Goal: Task Accomplishment & Management: Manage account settings

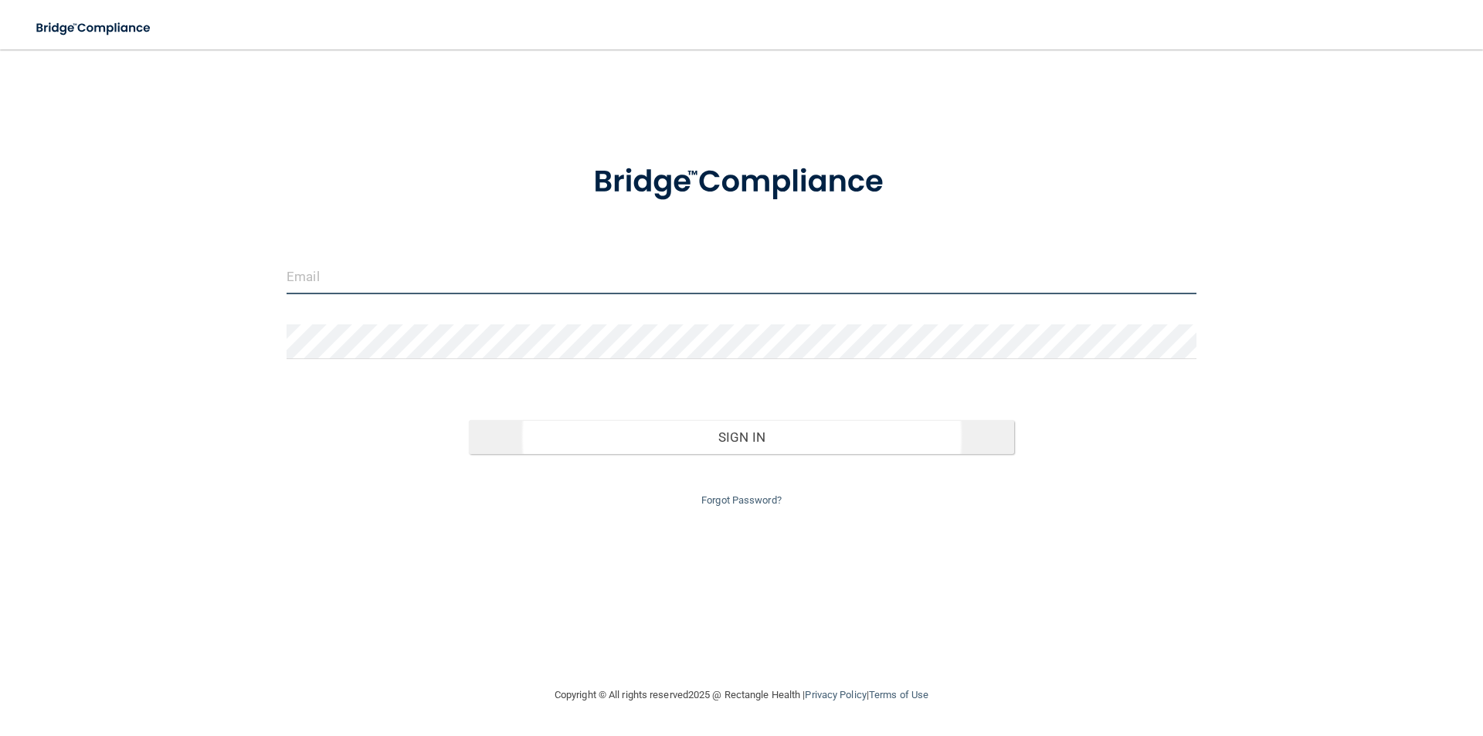
type input "[PERSON_NAME][EMAIL_ADDRESS][DOMAIN_NAME]"
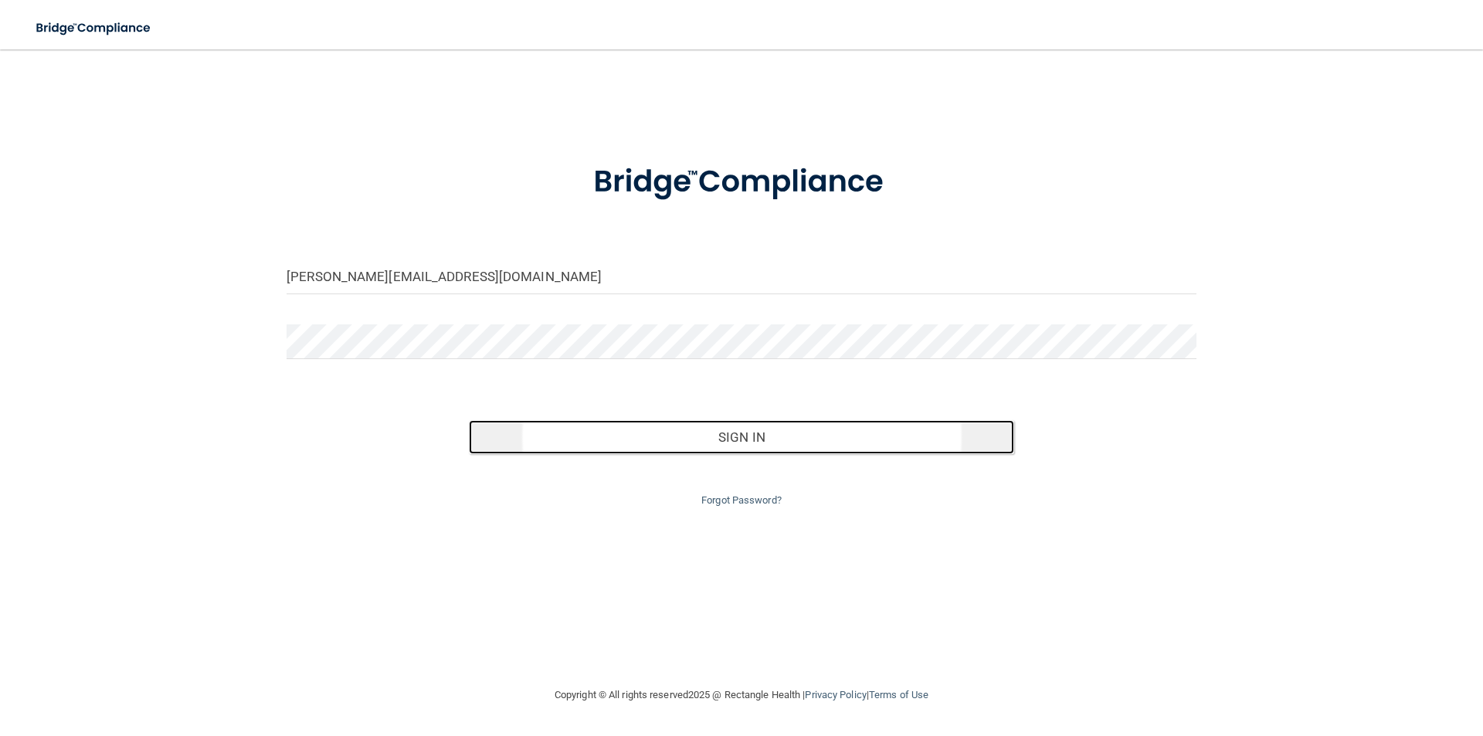
click at [732, 448] on button "Sign In" at bounding box center [742, 437] width 546 height 34
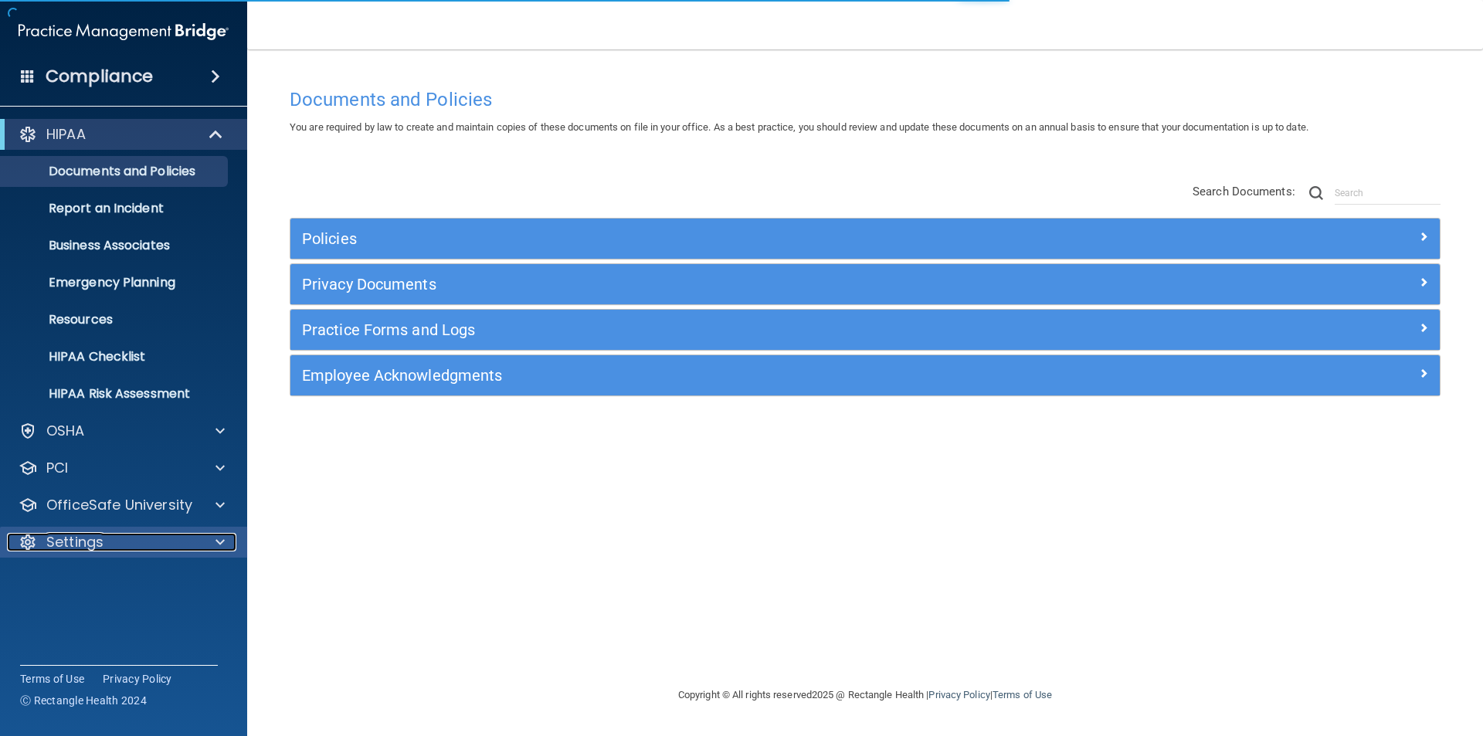
click at [58, 541] on p "Settings" at bounding box center [74, 542] width 57 height 19
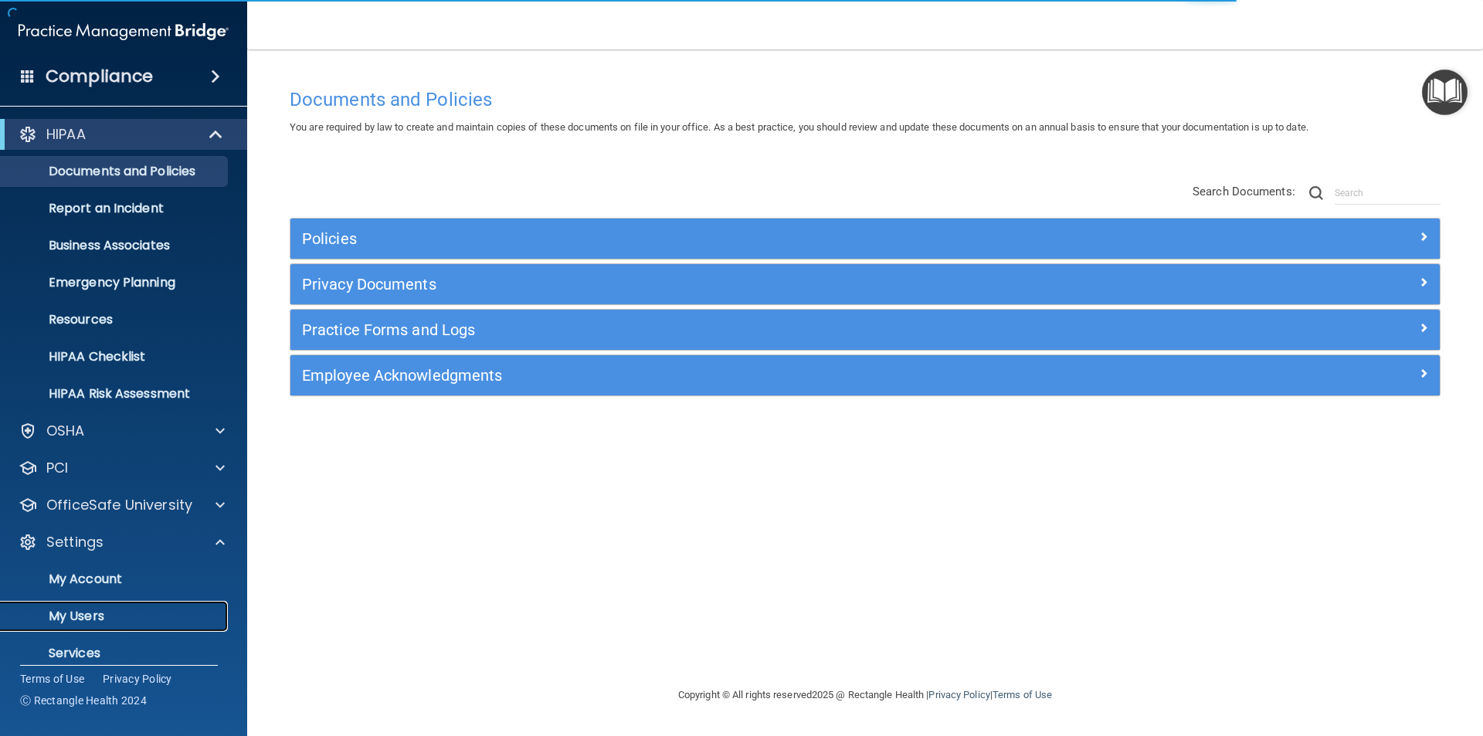
click at [66, 605] on link "My Users" at bounding box center [106, 616] width 243 height 31
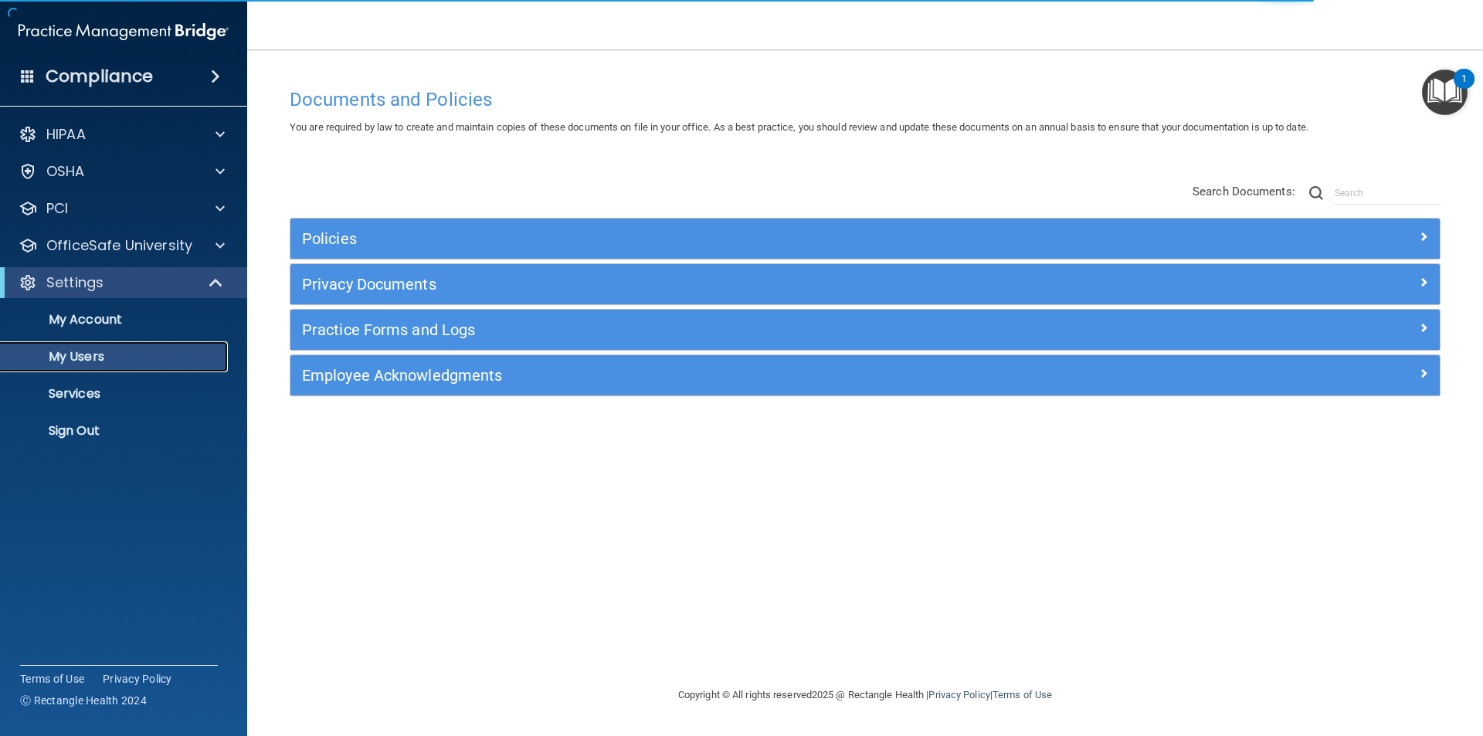
select select "20"
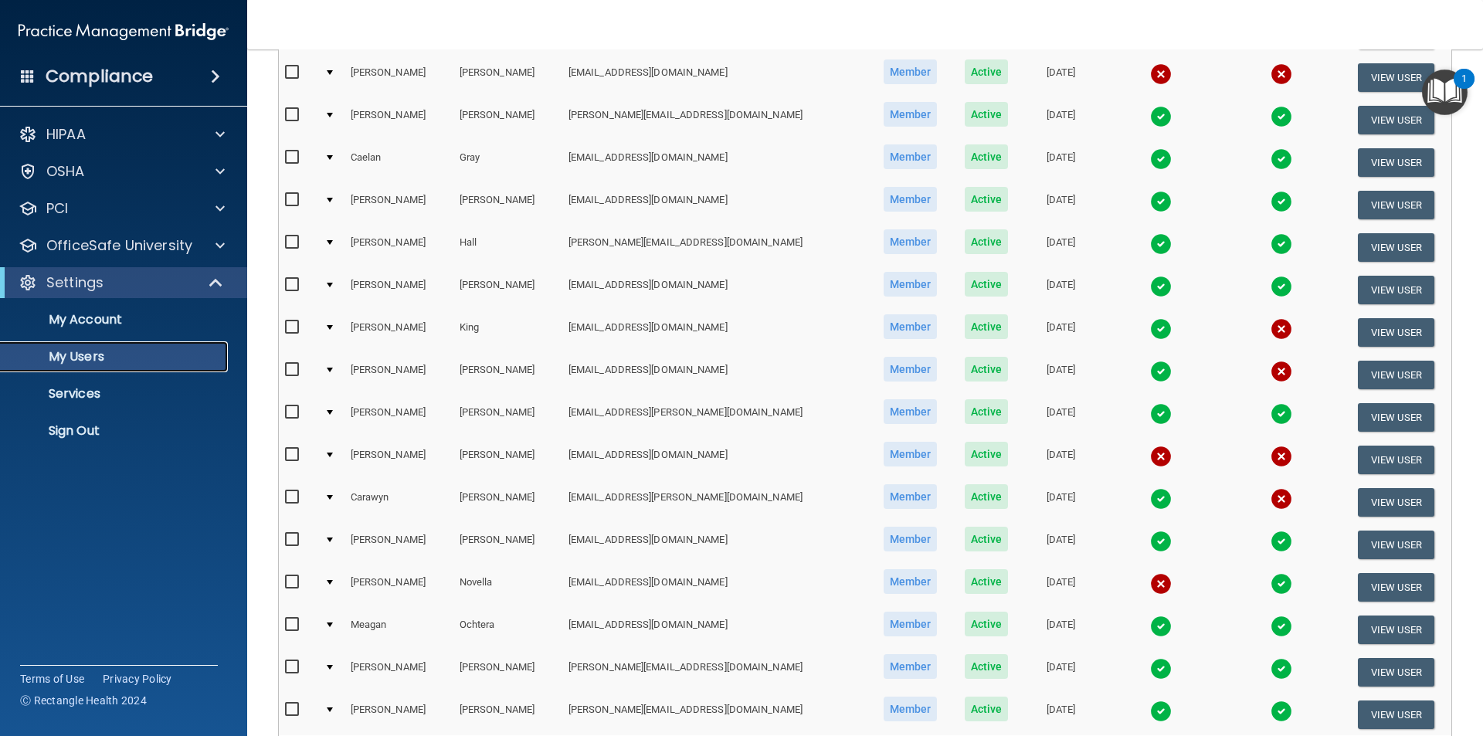
scroll to position [464, 0]
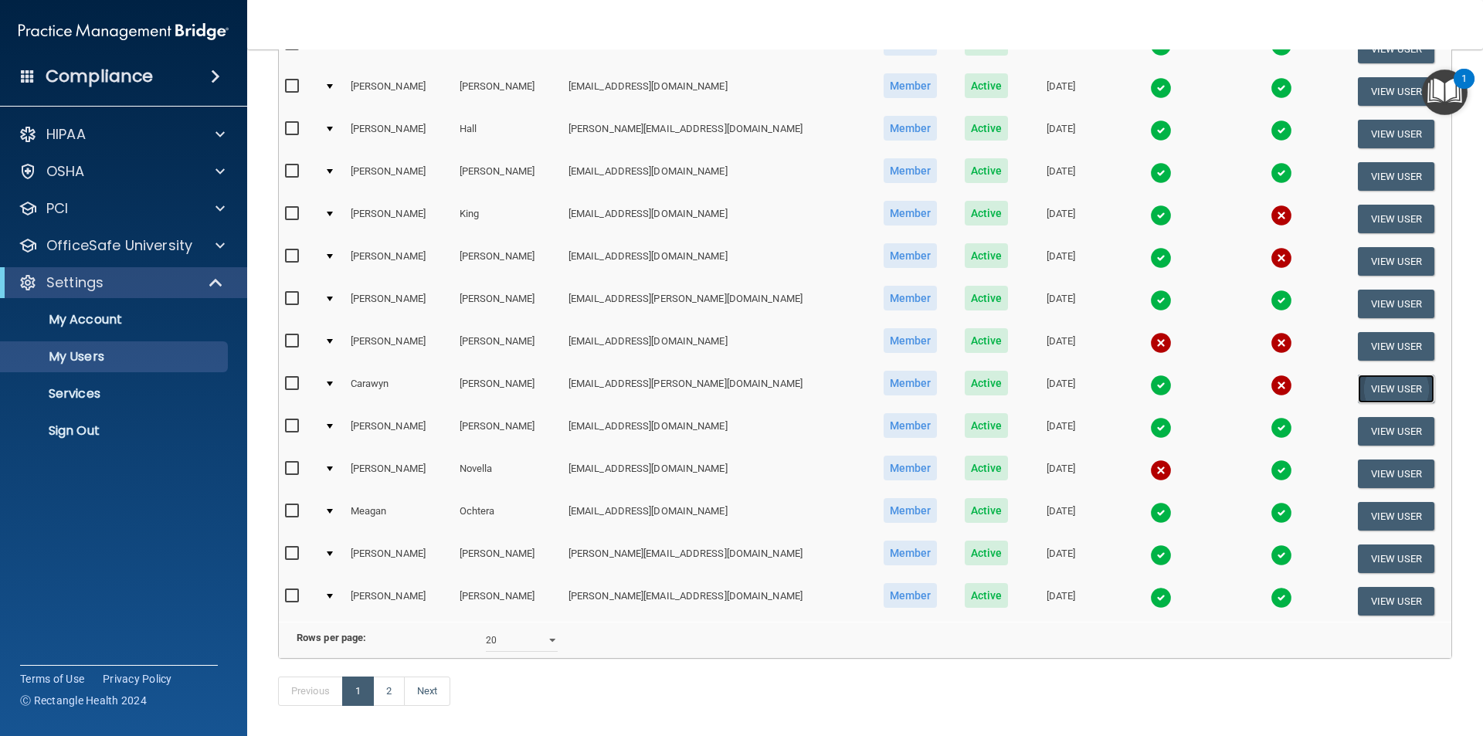
click at [1361, 392] on button "View User" at bounding box center [1396, 389] width 76 height 29
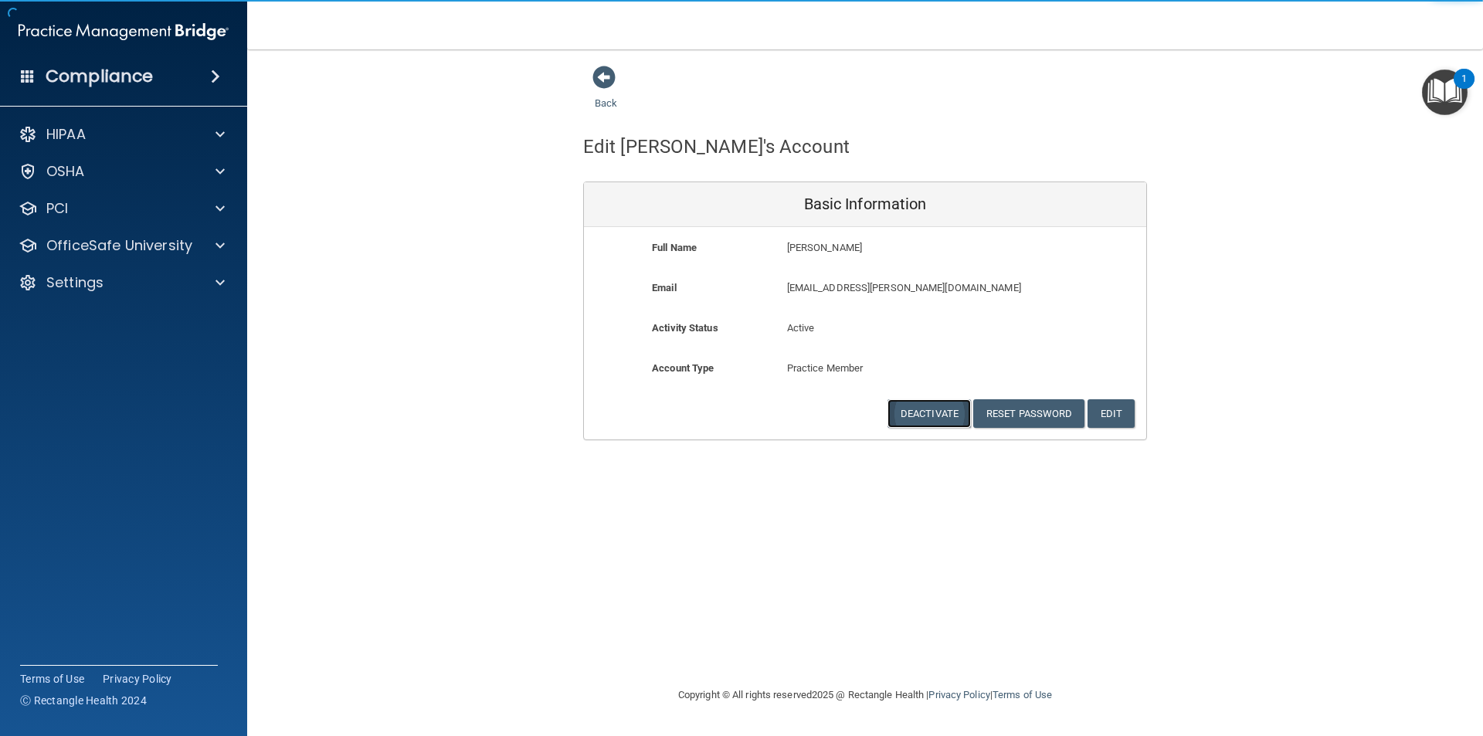
click at [922, 409] on button "Deactivate" at bounding box center [929, 413] width 83 height 29
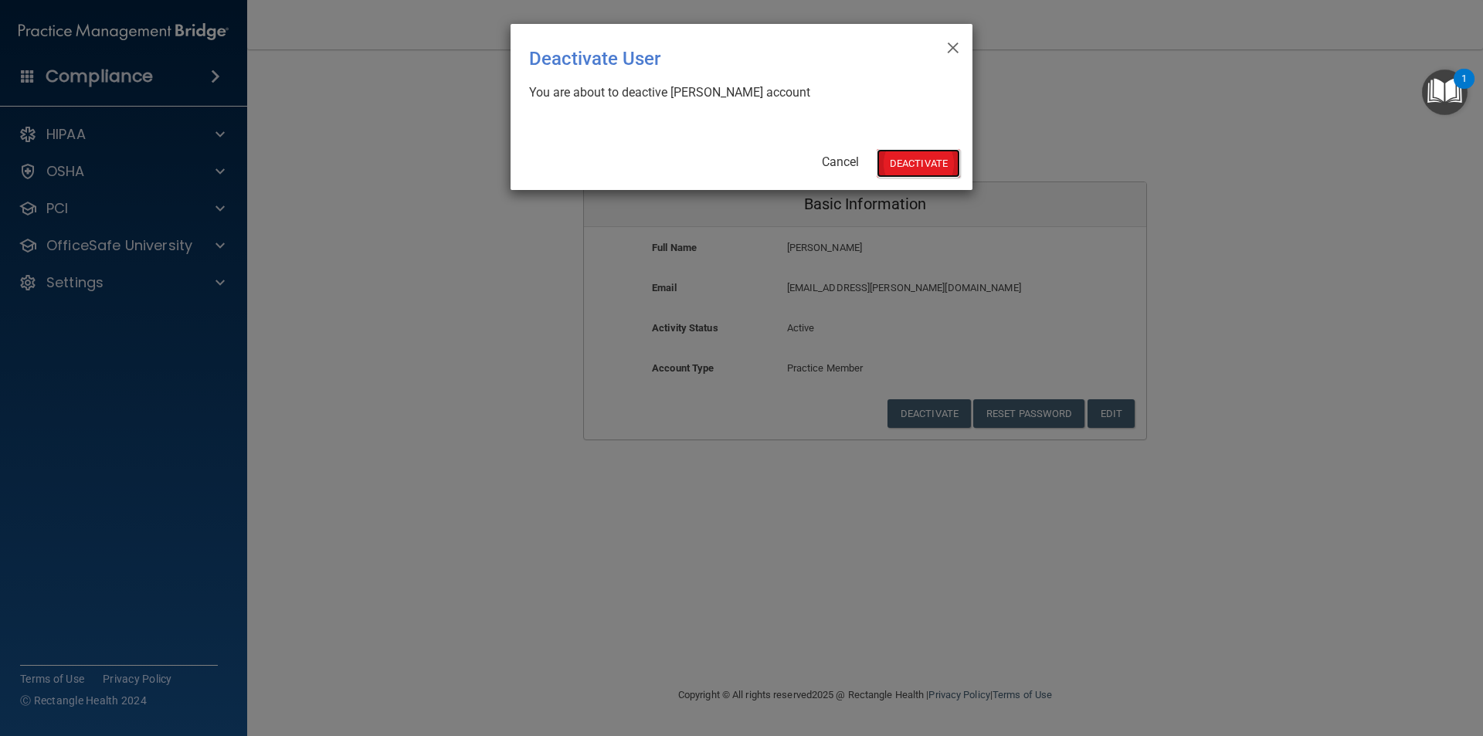
click at [895, 160] on button "Deactivate" at bounding box center [918, 163] width 83 height 29
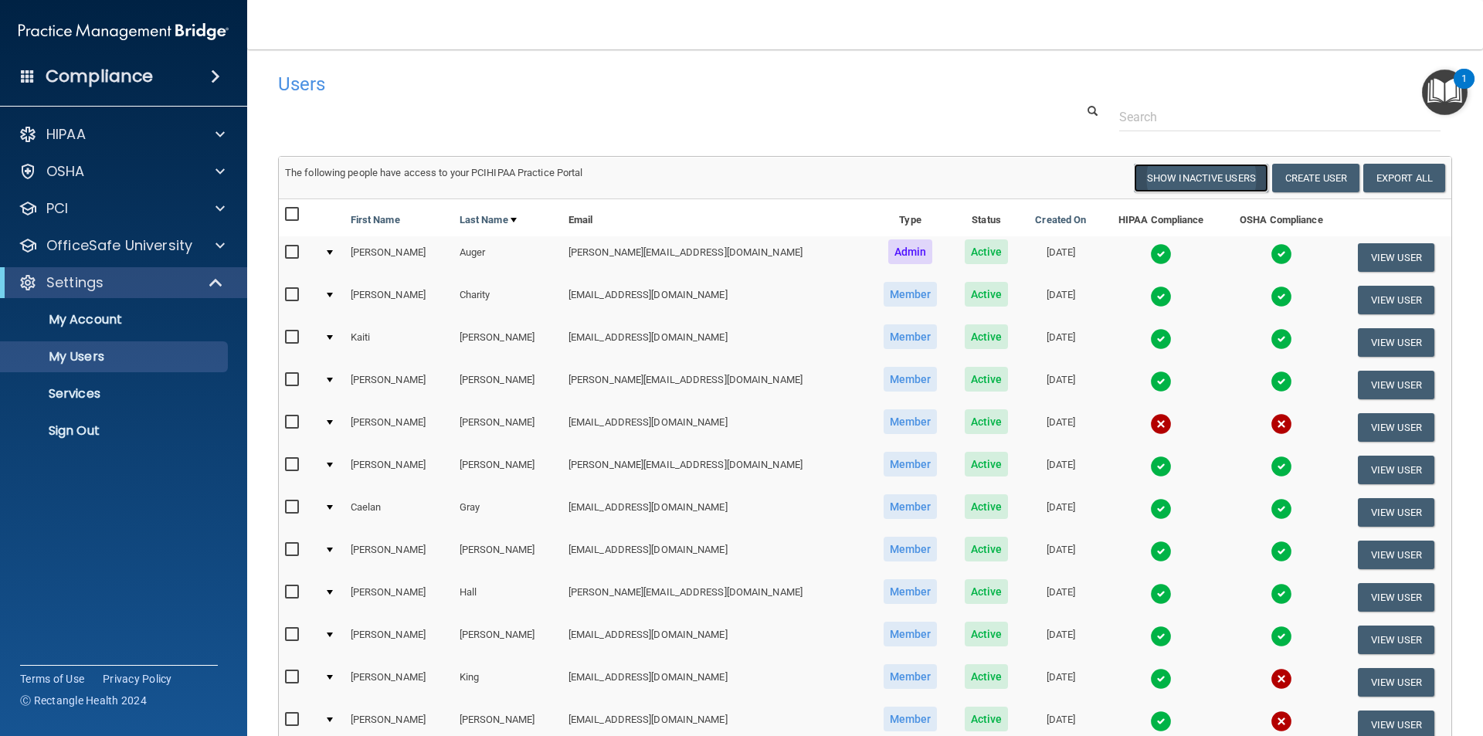
click at [1157, 175] on button "Show Inactive Users" at bounding box center [1201, 178] width 134 height 29
click at [1146, 114] on input "text" at bounding box center [1280, 117] width 321 height 29
type input "l"
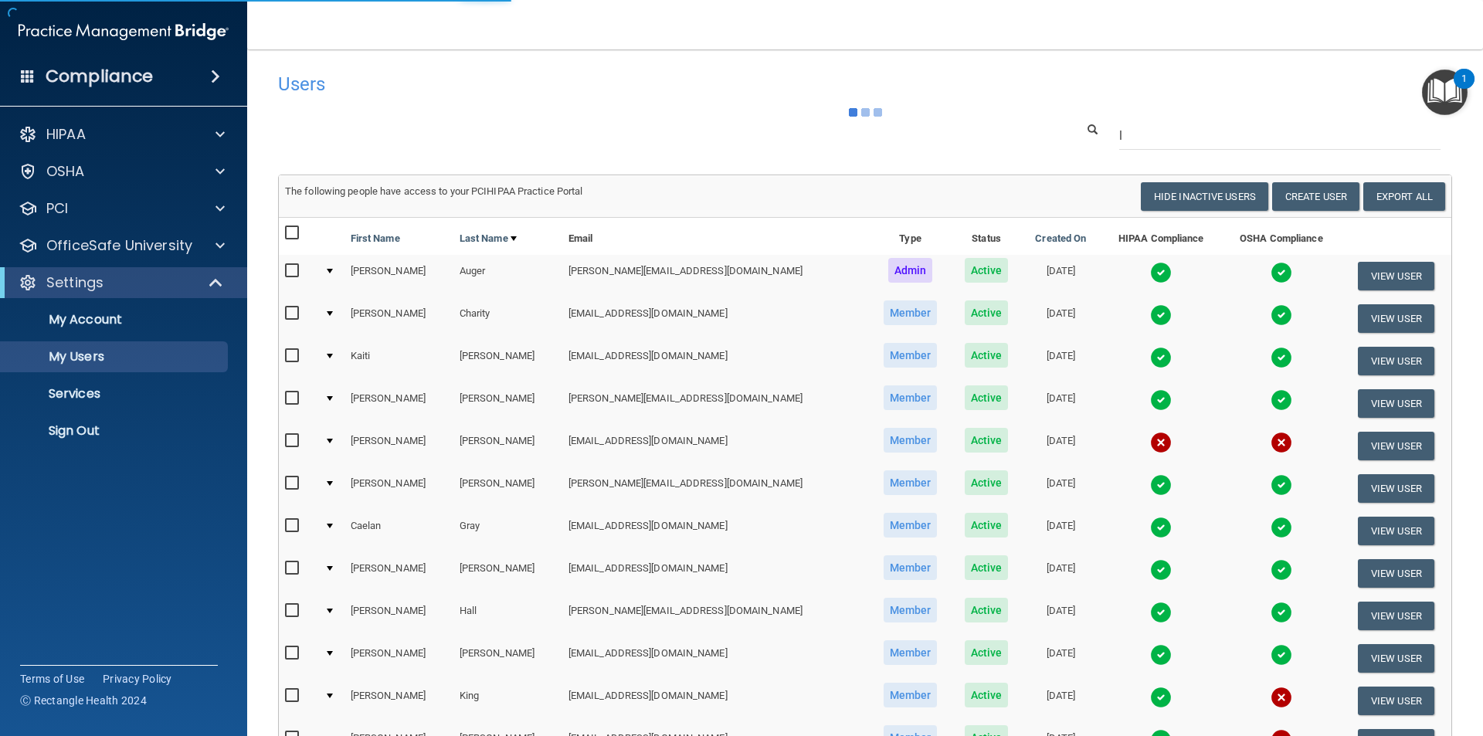
select select "20"
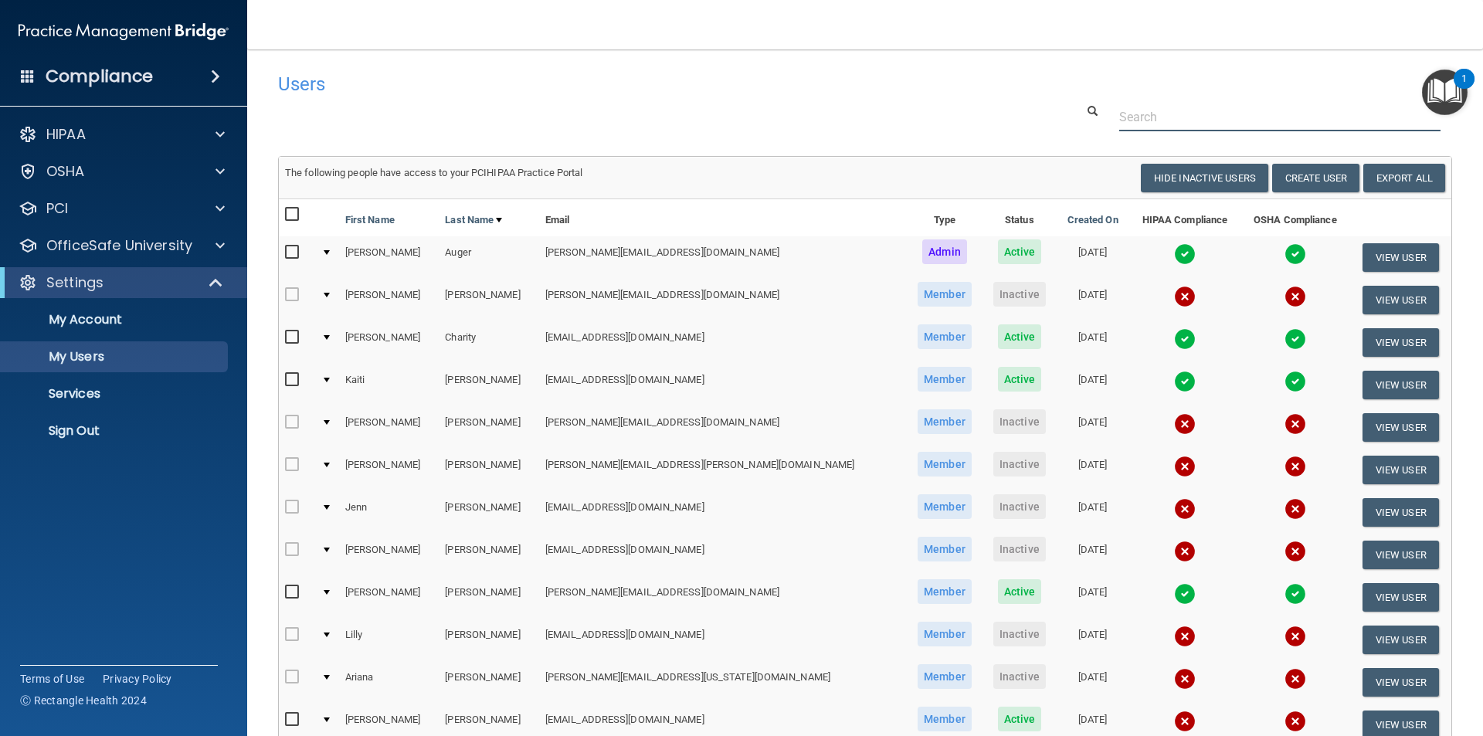
click at [1146, 113] on input "text" at bounding box center [1280, 117] width 321 height 29
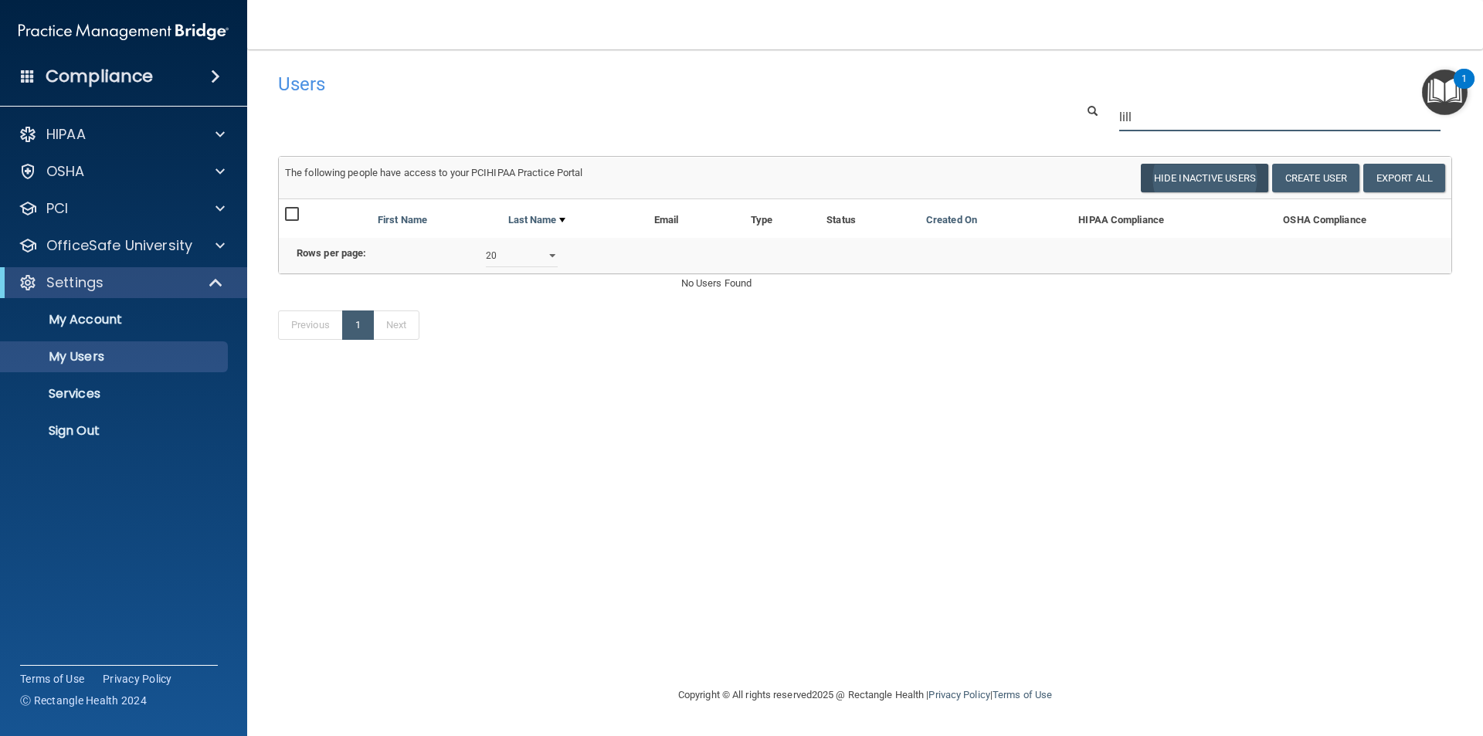
type input "lill"
click at [1160, 170] on button "Hide Inactive Users" at bounding box center [1204, 178] width 127 height 29
select select "20"
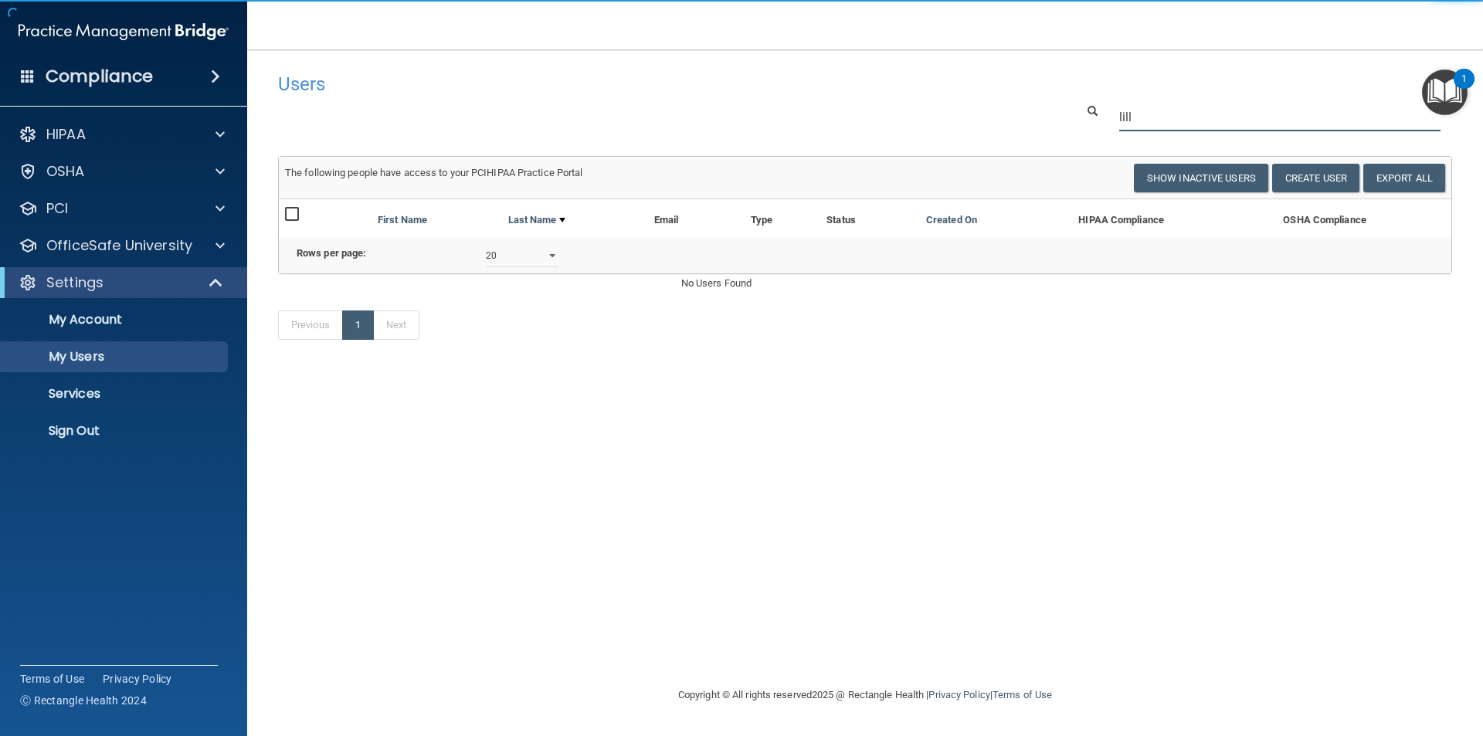
click at [1147, 103] on input "lill" at bounding box center [1280, 117] width 321 height 29
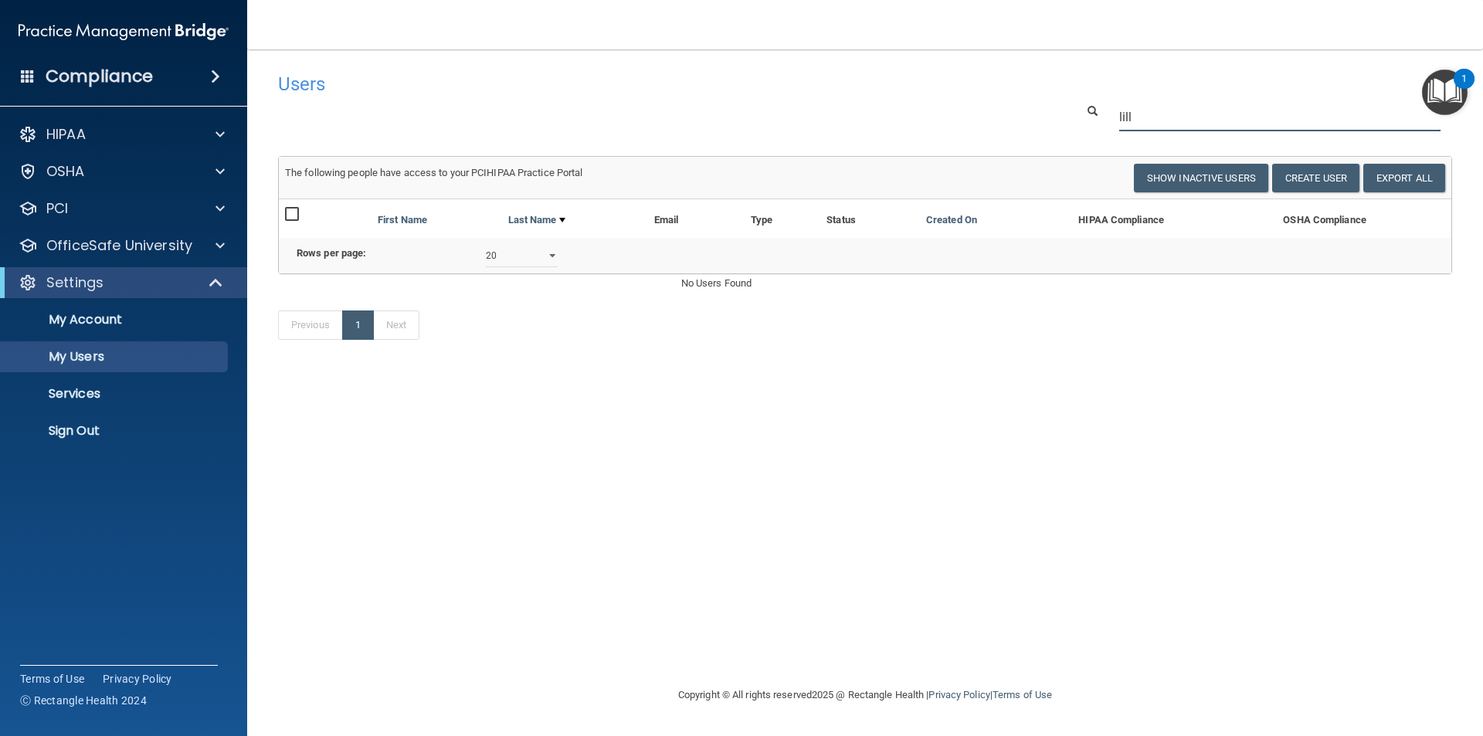
drag, startPoint x: 1137, startPoint y: 114, endPoint x: 1098, endPoint y: 115, distance: 39.4
click at [1127, 114] on input "lill" at bounding box center [1280, 117] width 321 height 29
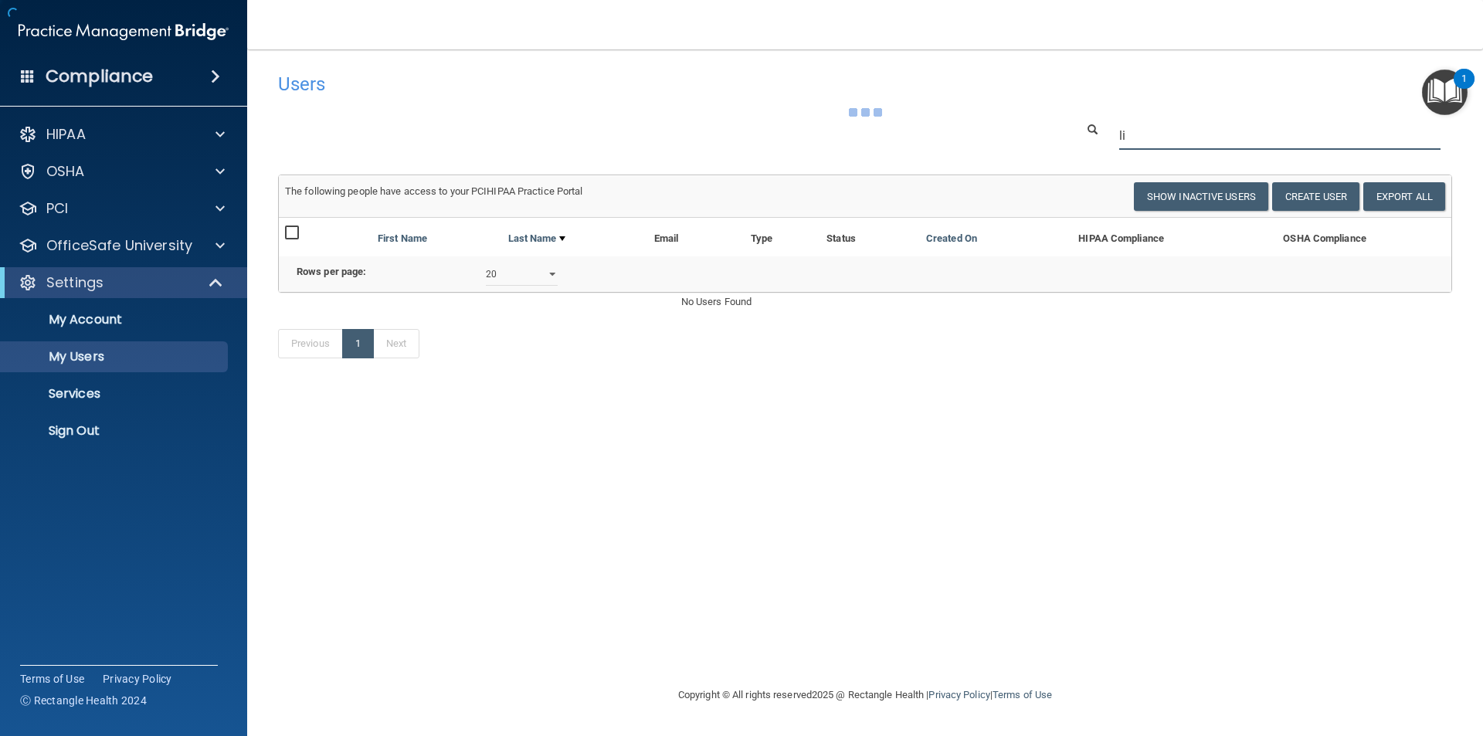
type input "l"
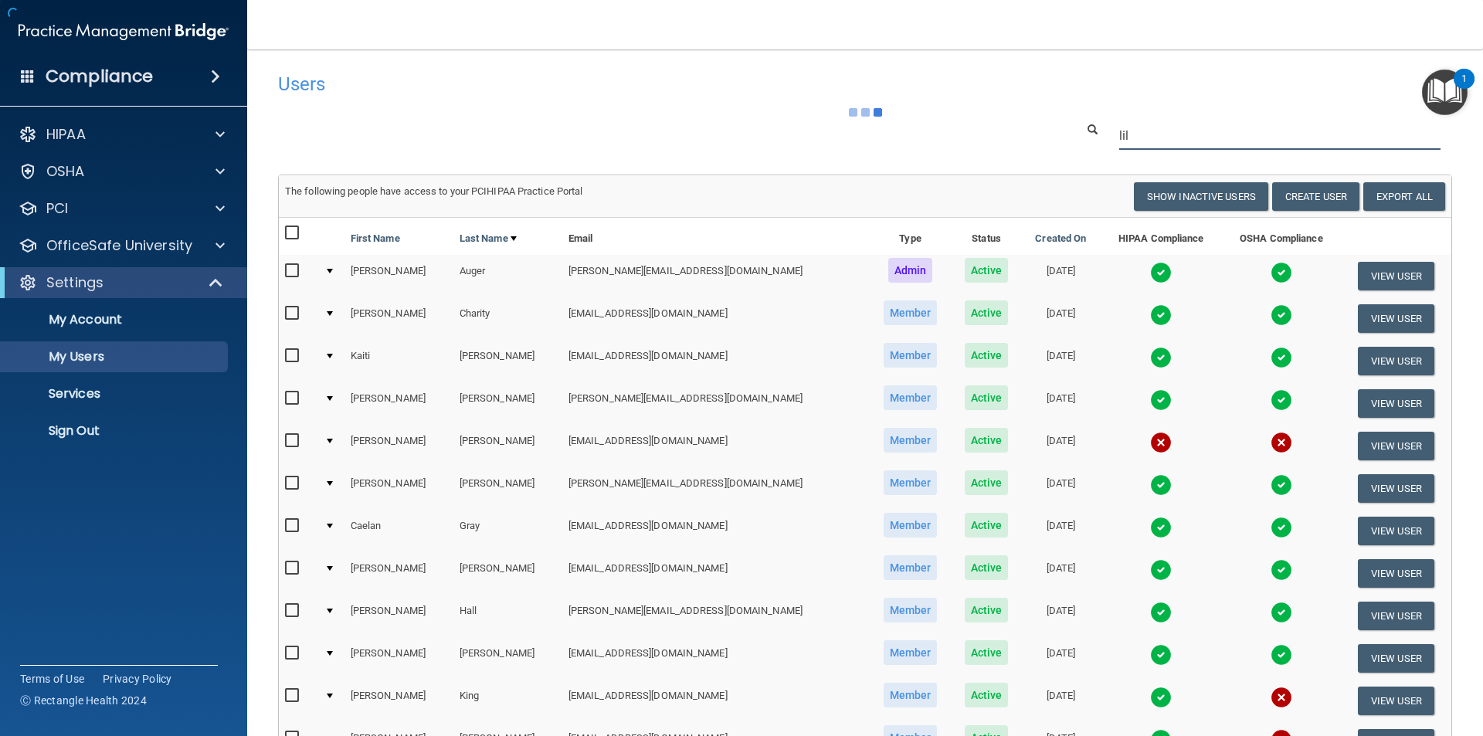
type input "lill"
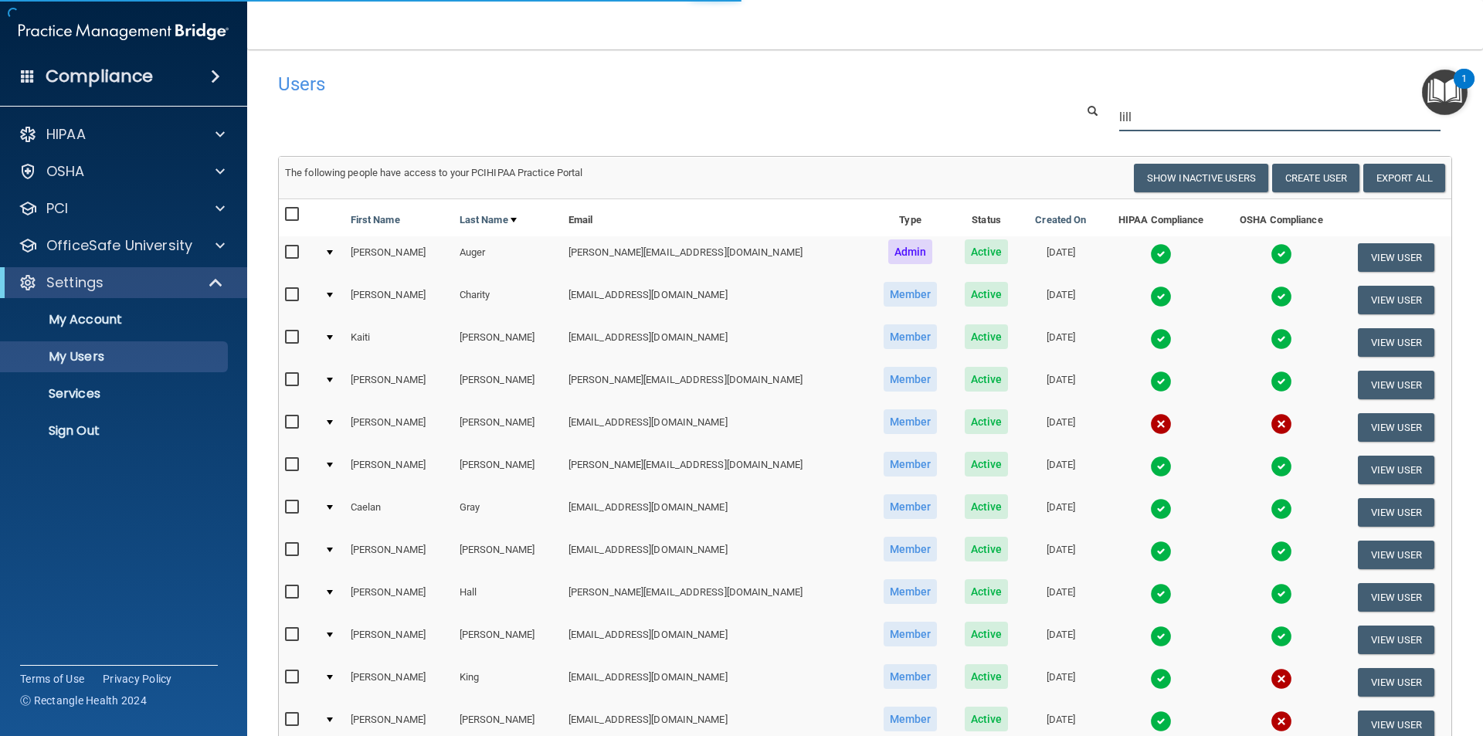
select select "10"
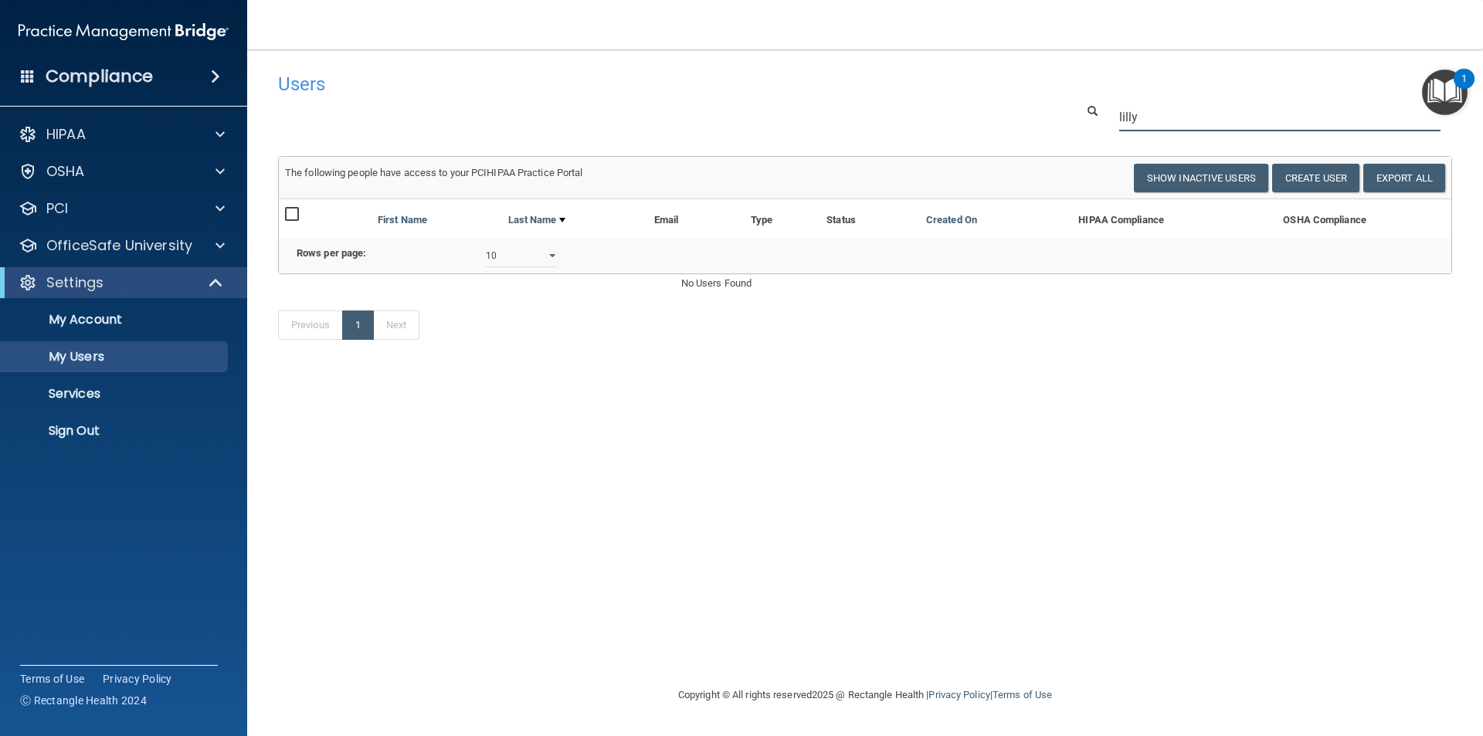
type input "lilly"
click at [553, 267] on select "10 20 30 40 all" at bounding box center [522, 255] width 72 height 23
click at [1220, 182] on button "Show Inactive Users" at bounding box center [1201, 178] width 134 height 29
select select "20"
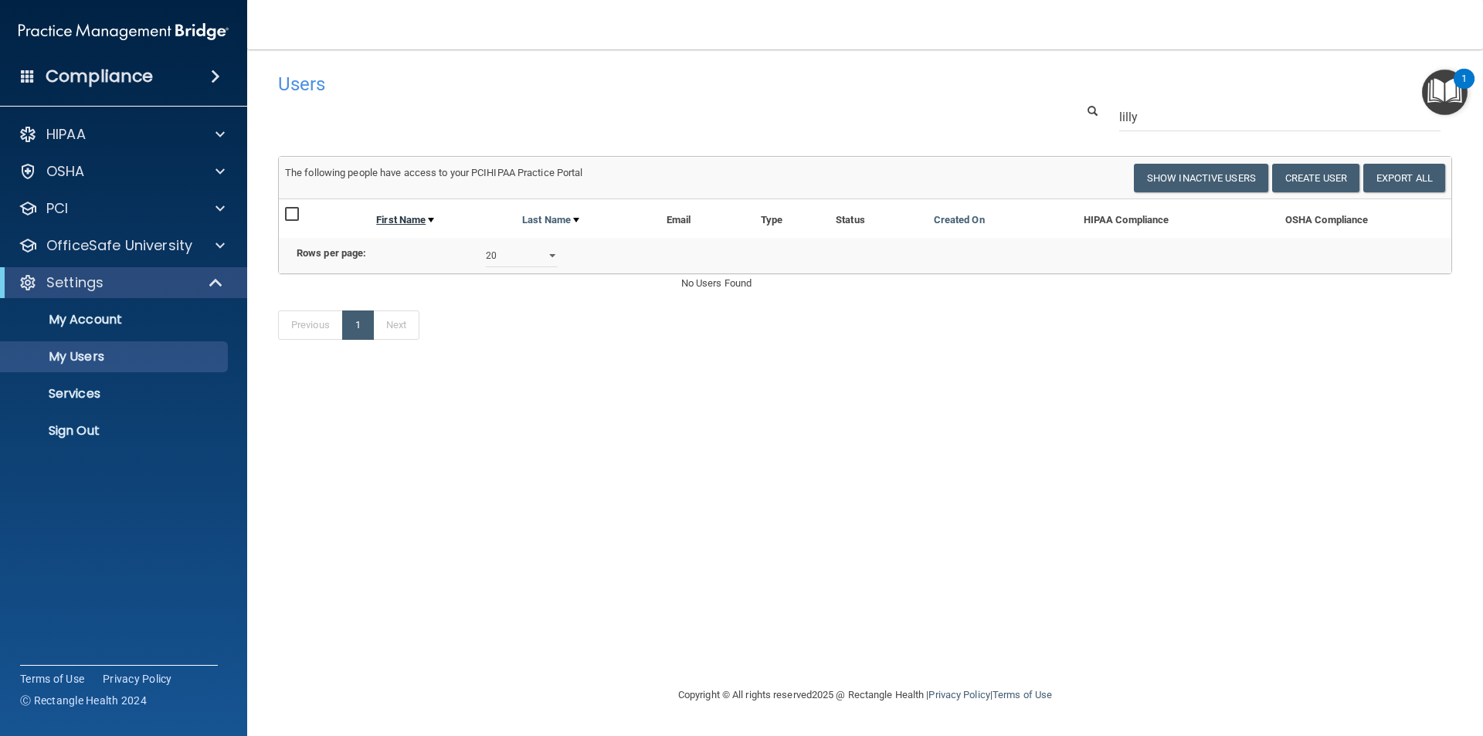
click at [423, 217] on link "First Name" at bounding box center [405, 220] width 58 height 19
select select "20"
drag, startPoint x: 1166, startPoint y: 125, endPoint x: 1041, endPoint y: 121, distance: 125.2
click at [1041, 121] on div "lilly" at bounding box center [866, 117] width 1198 height 29
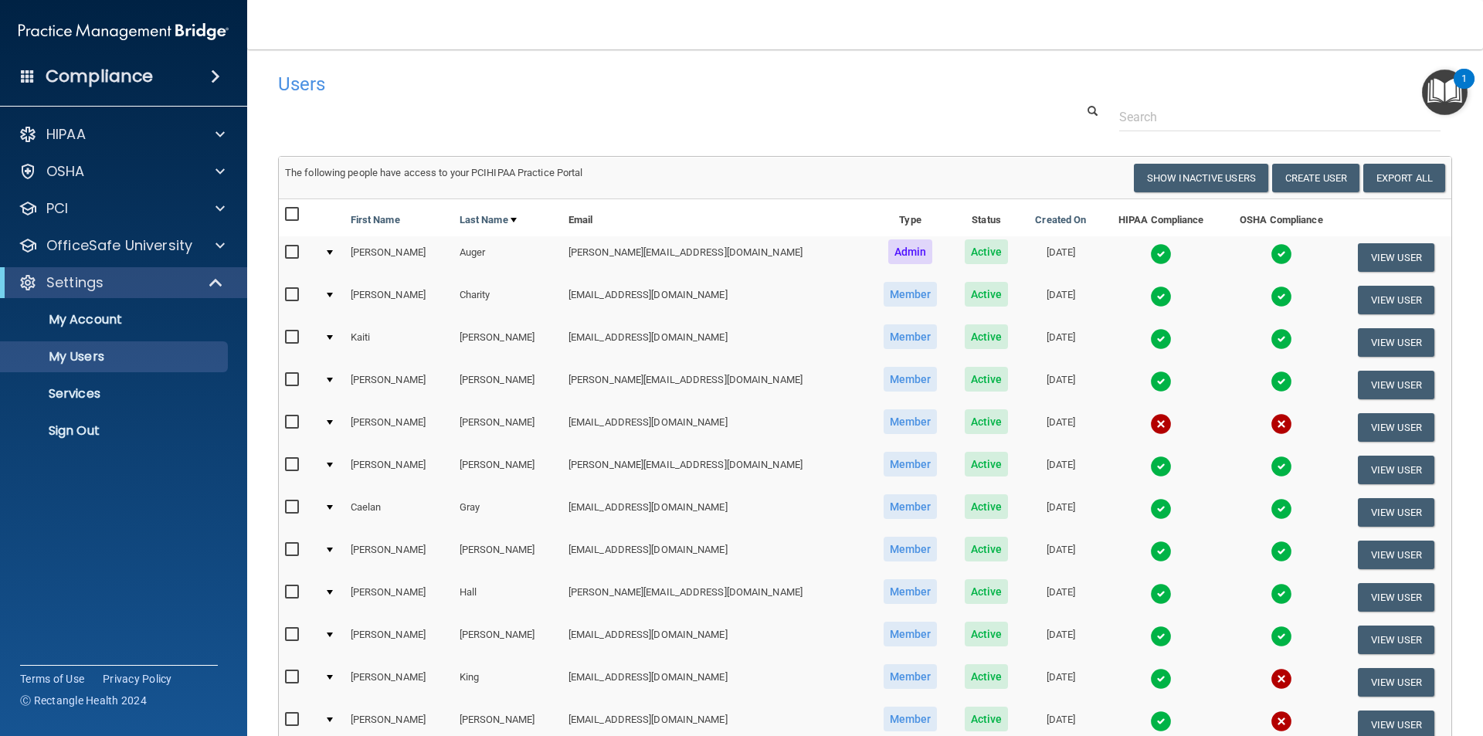
click at [1158, 161] on td "The following people have access to your PCIHIPAA Practice Portal Resend Invite…" at bounding box center [865, 179] width 1173 height 42
click at [1158, 168] on button "Show Inactive Users" at bounding box center [1201, 178] width 134 height 29
click at [1160, 182] on button "Show Inactive Users" at bounding box center [1201, 178] width 134 height 29
select select "20"
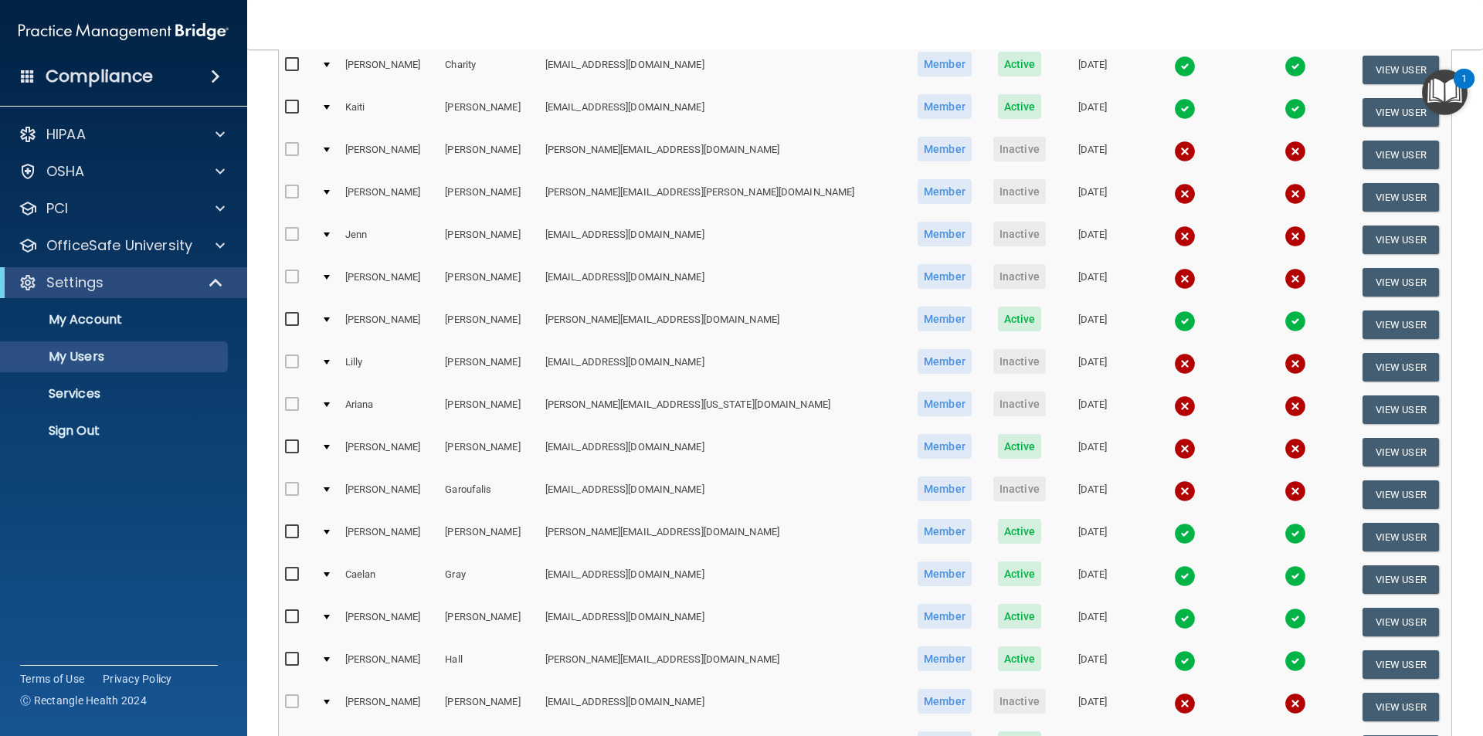
scroll to position [309, 0]
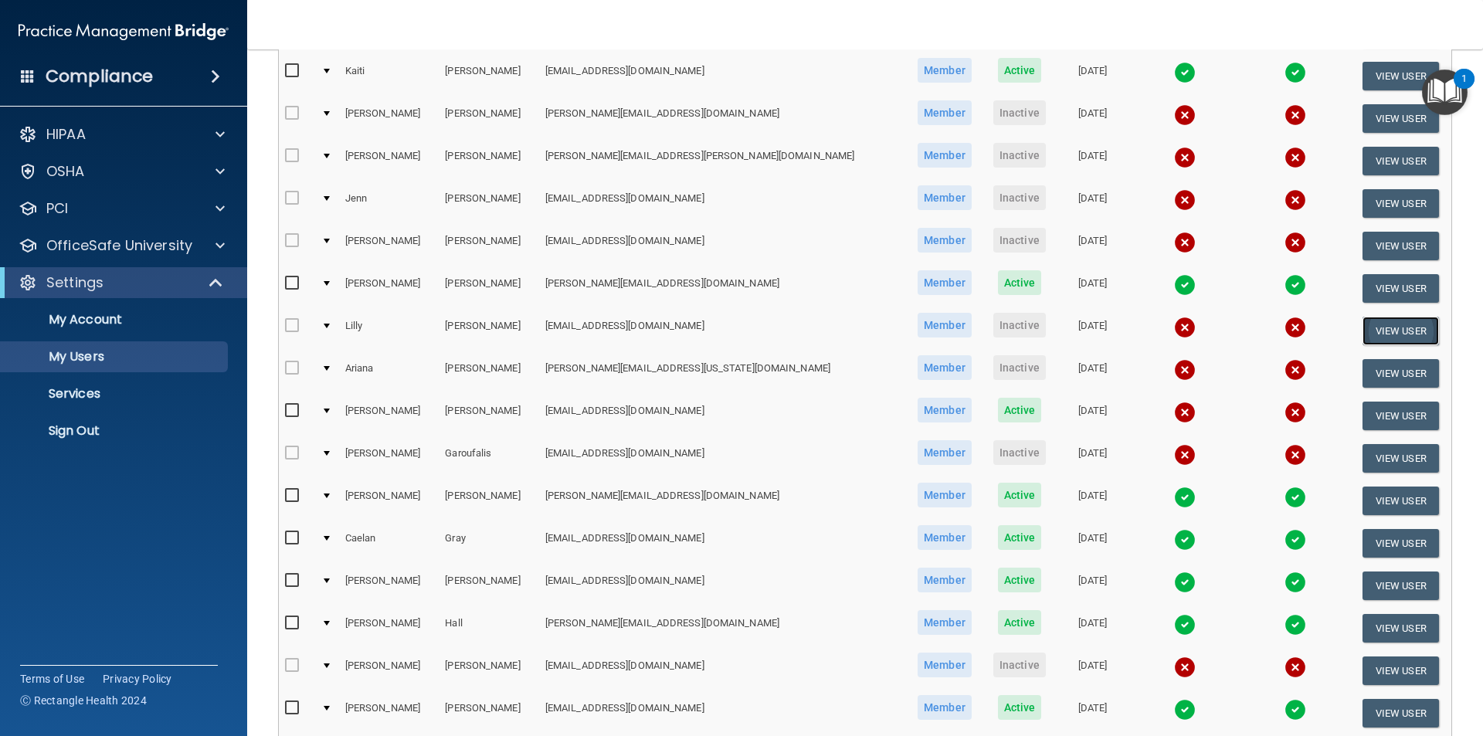
click at [1368, 333] on button "View User" at bounding box center [1401, 331] width 76 height 29
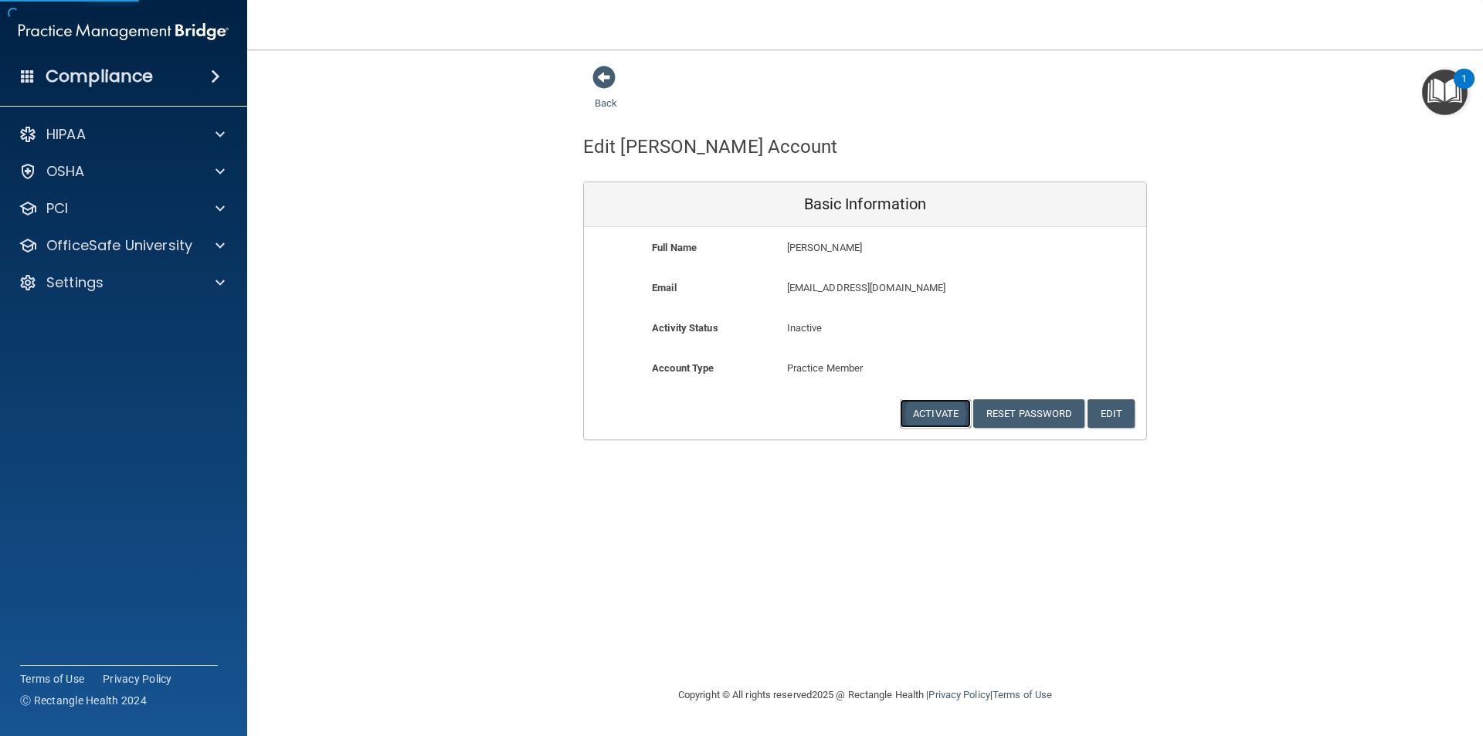
click at [939, 412] on button "Activate" at bounding box center [935, 413] width 71 height 29
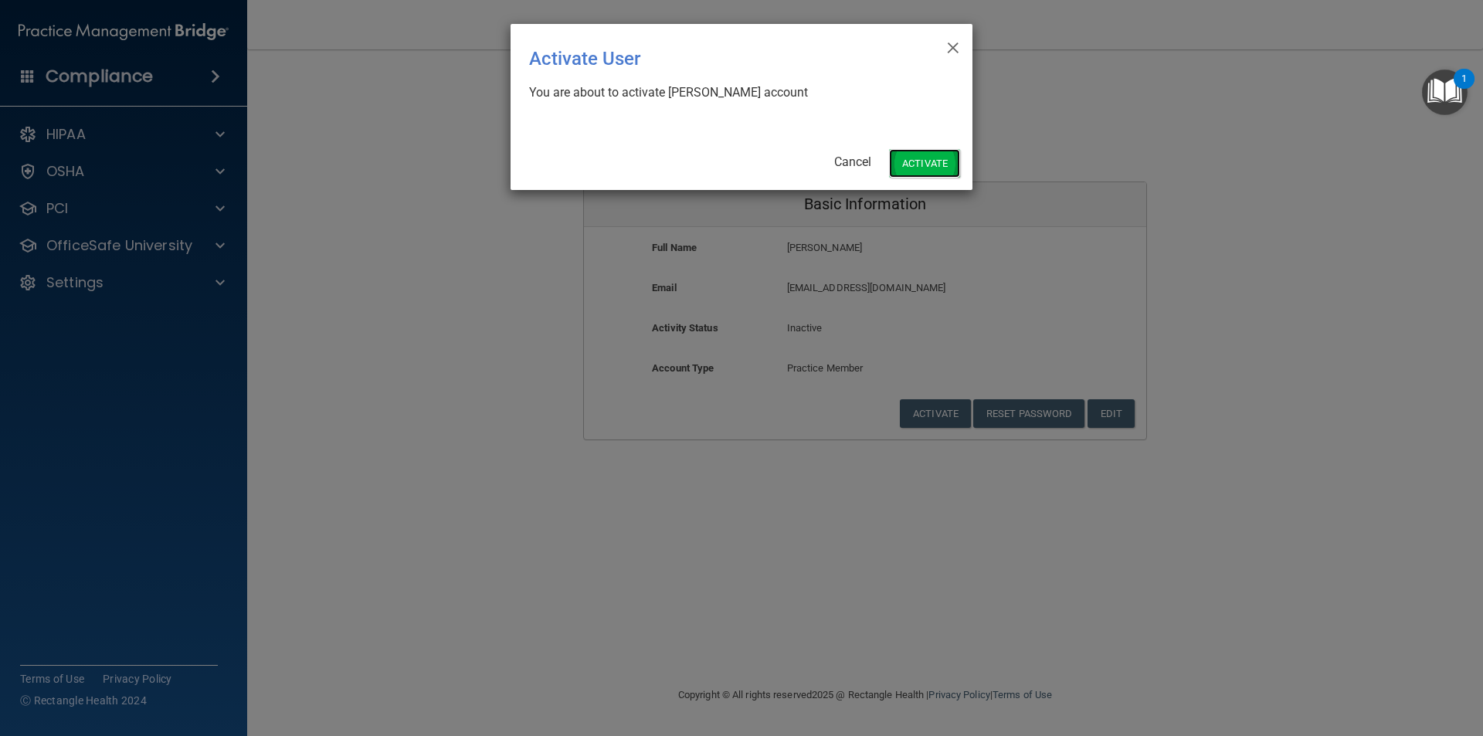
click at [921, 165] on button "Activate" at bounding box center [924, 163] width 71 height 29
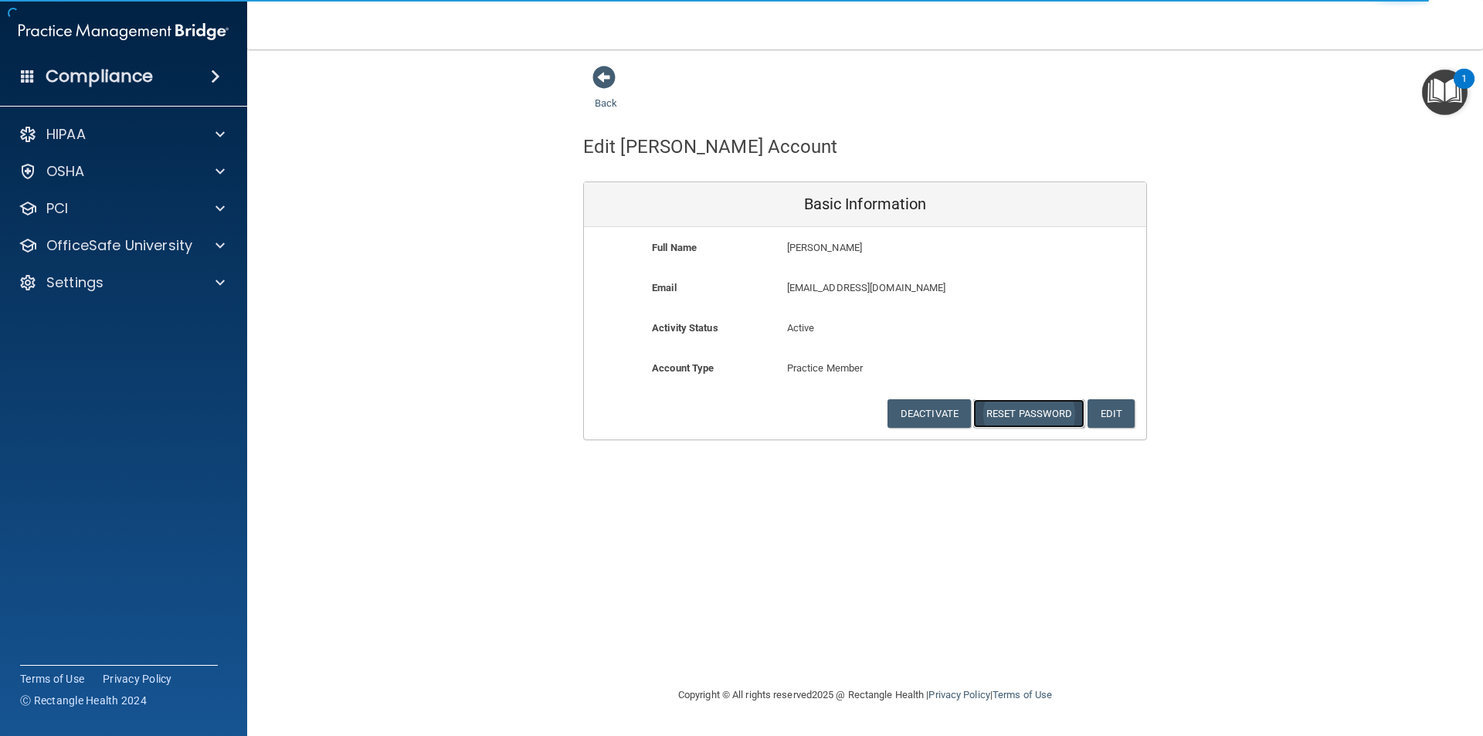
click at [1050, 412] on button "Reset Password" at bounding box center [1028, 413] width 111 height 29
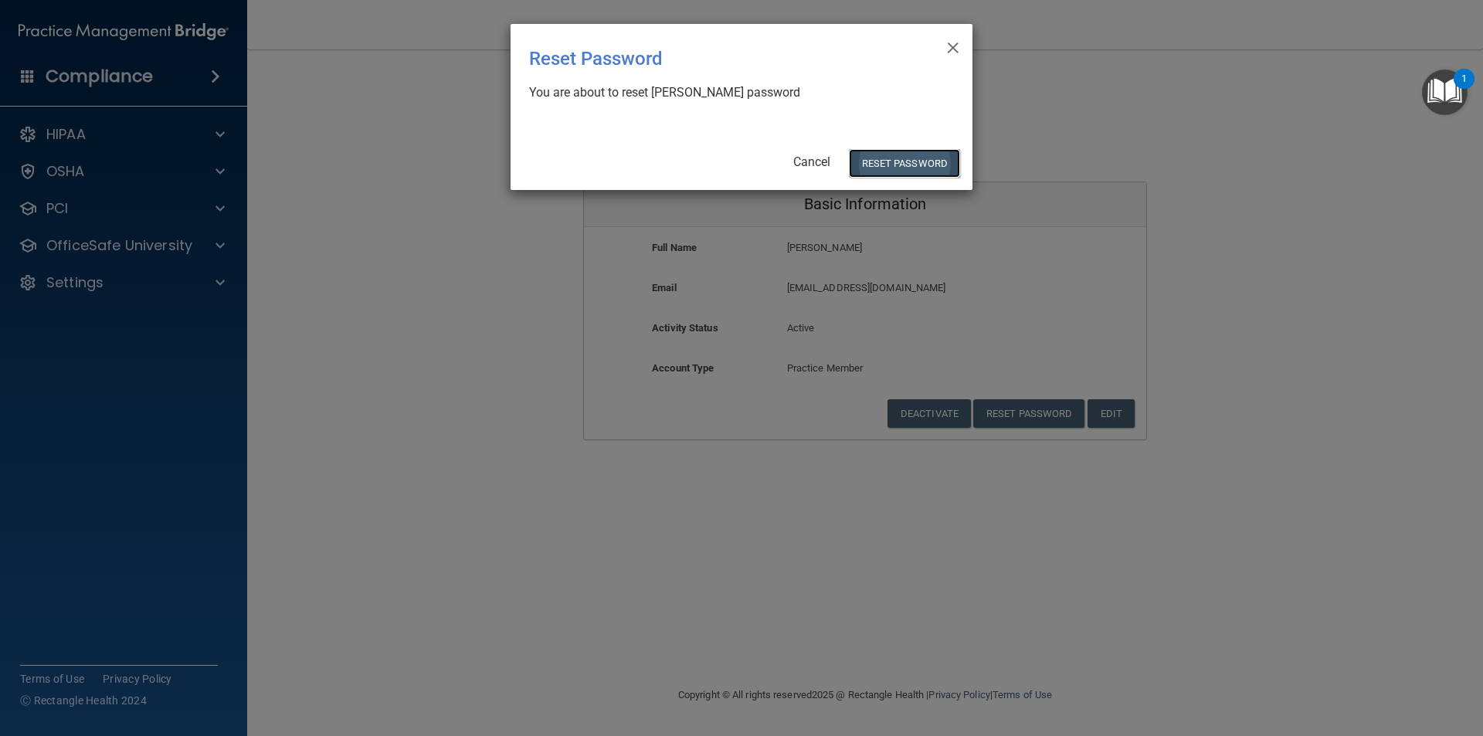
click at [892, 168] on button "Reset Password" at bounding box center [904, 163] width 111 height 29
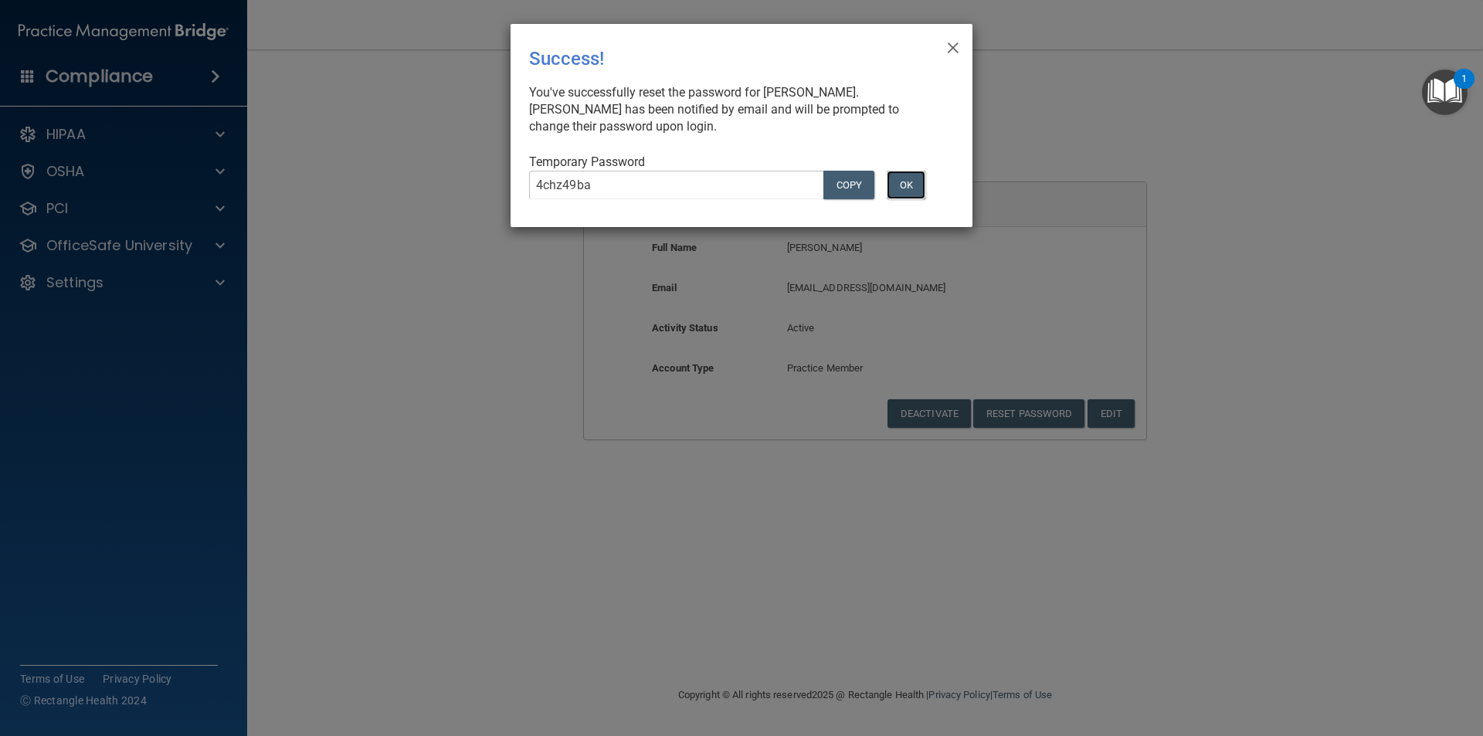
click at [915, 184] on button "OK" at bounding box center [906, 185] width 39 height 29
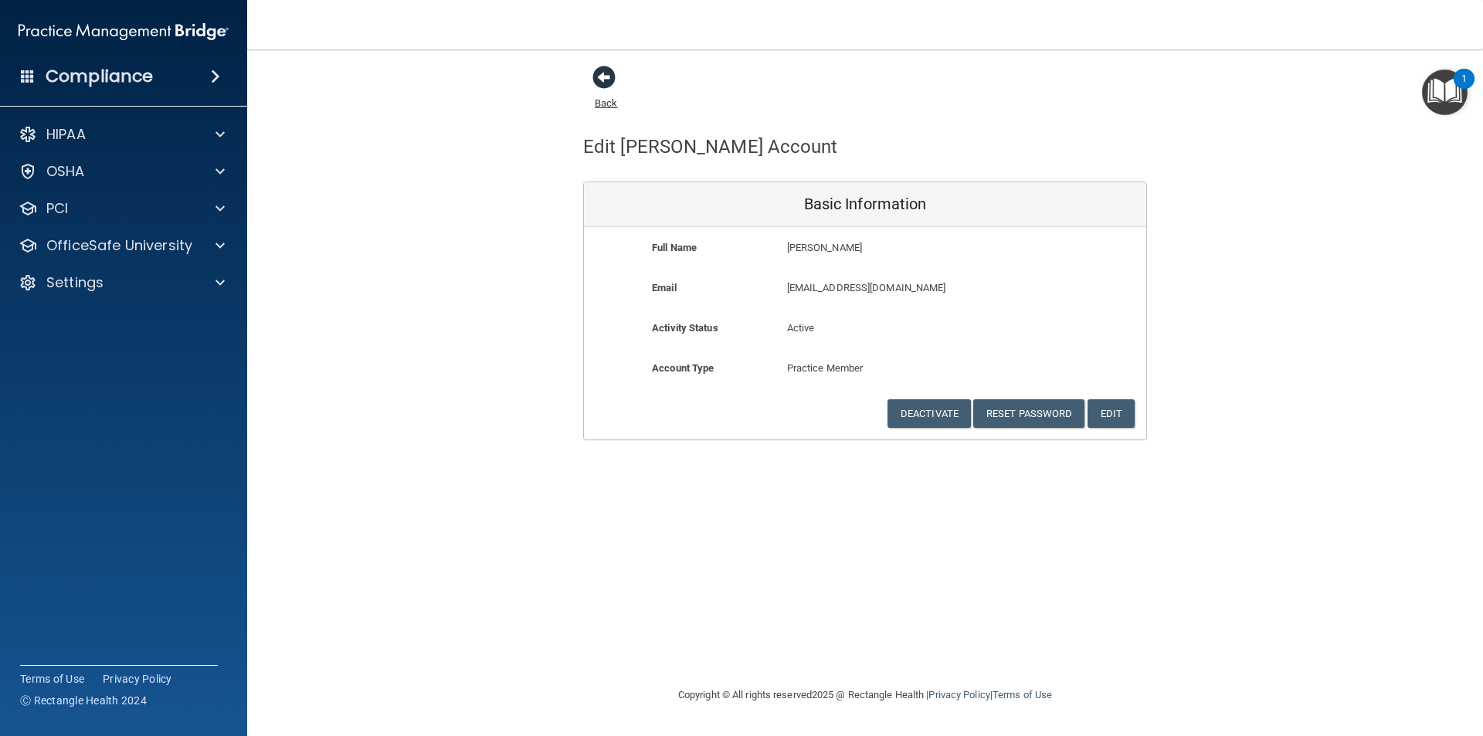
click at [609, 80] on span at bounding box center [604, 77] width 23 height 23
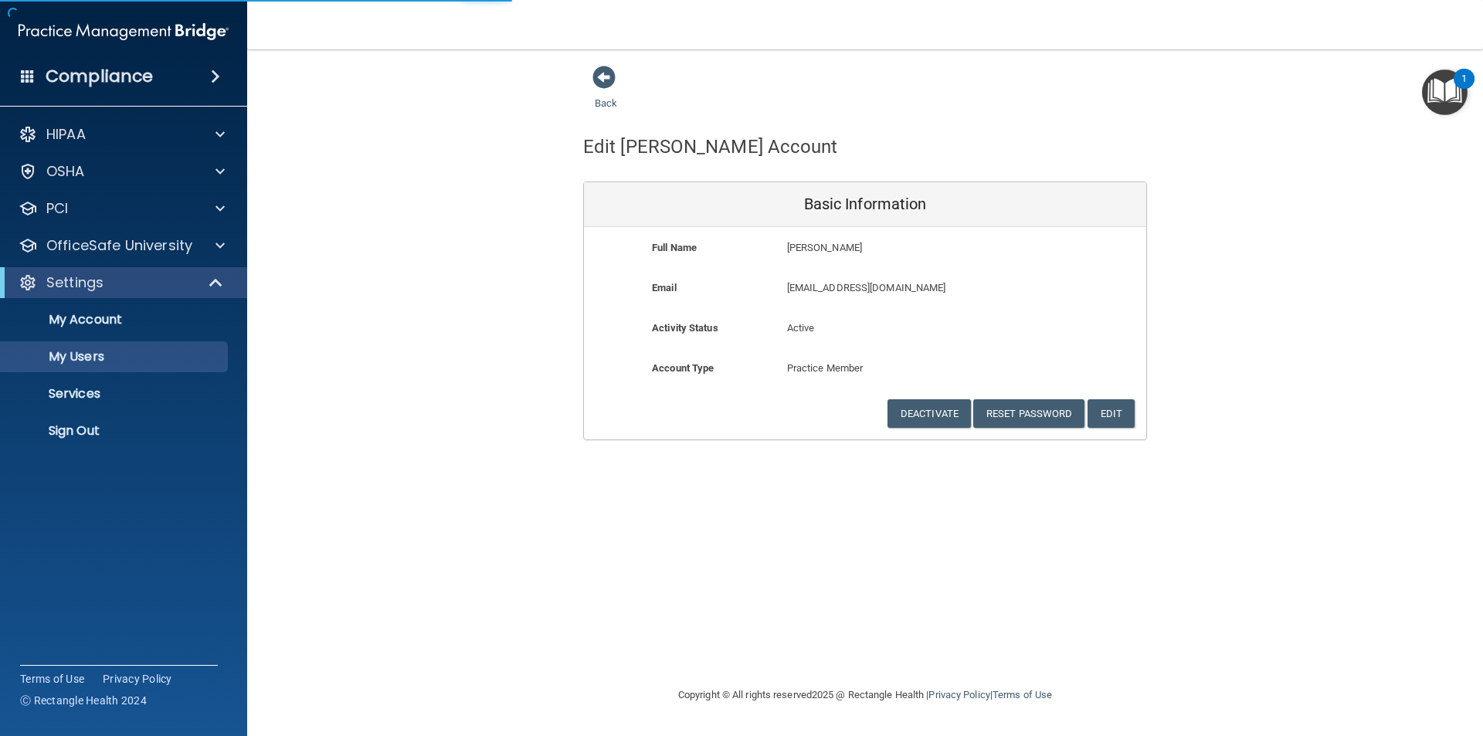
select select "20"
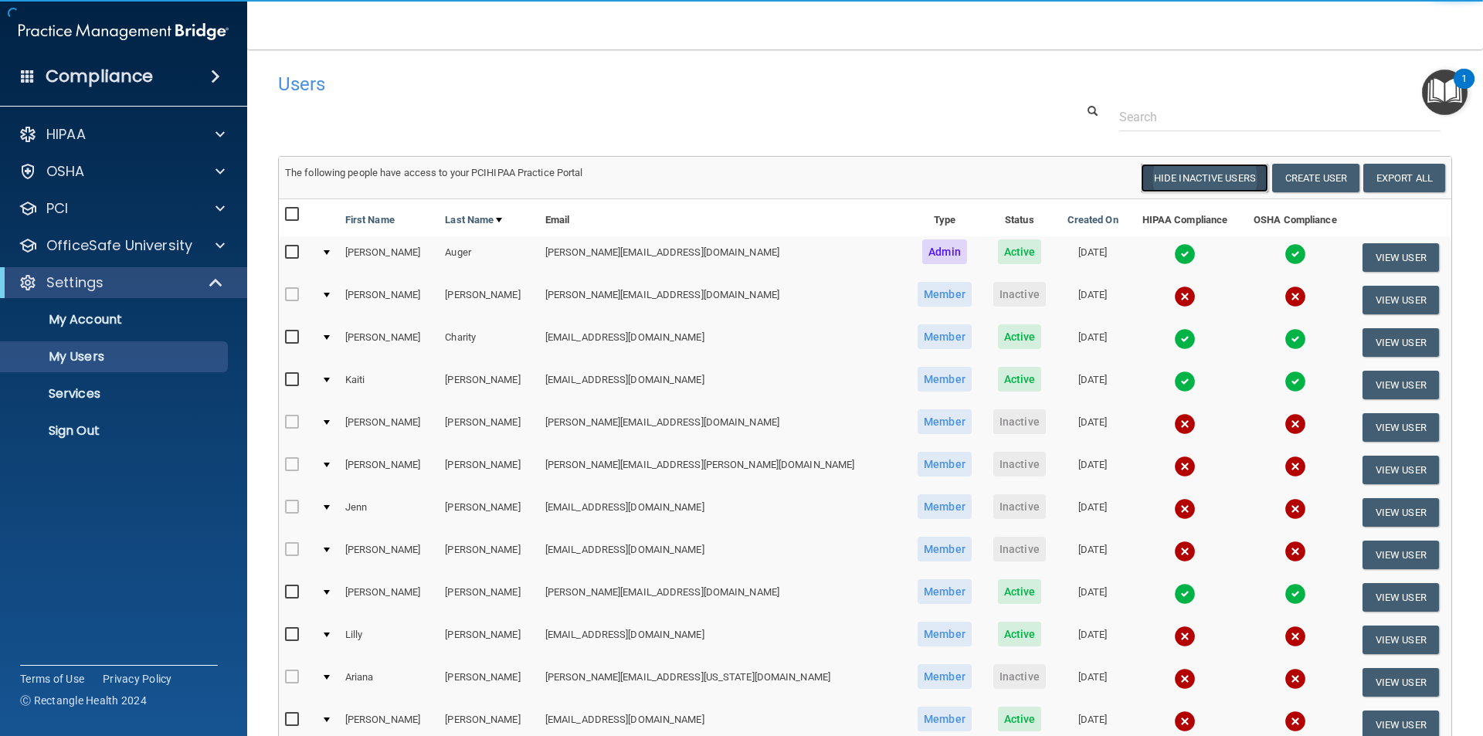
click at [1215, 177] on button "Hide Inactive Users" at bounding box center [1204, 178] width 127 height 29
select select "20"
